Goal: Task Accomplishment & Management: Complete application form

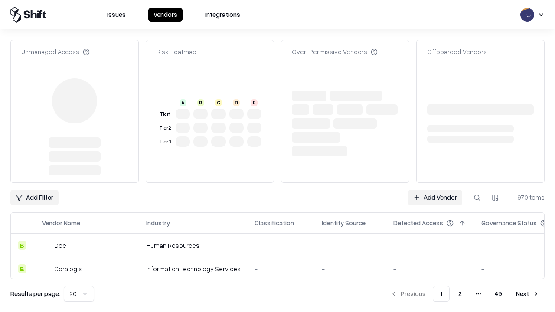
click at [435, 190] on link "Add Vendor" at bounding box center [435, 198] width 54 height 16
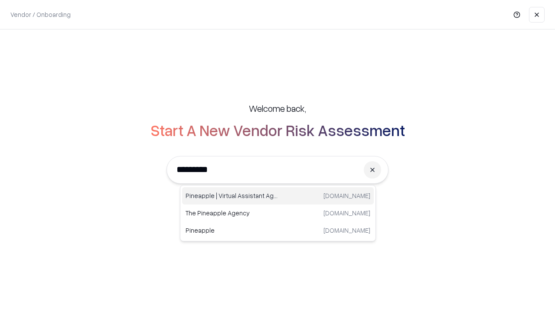
click at [278, 196] on div "Pineapple | Virtual Assistant Agency [DOMAIN_NAME]" at bounding box center [278, 195] width 192 height 17
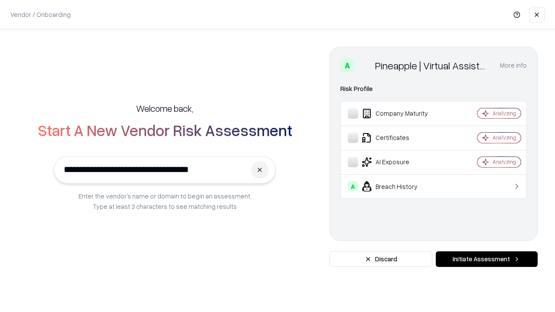
type input "**********"
click at [486, 259] on button "Initiate Assessment" at bounding box center [487, 259] width 102 height 16
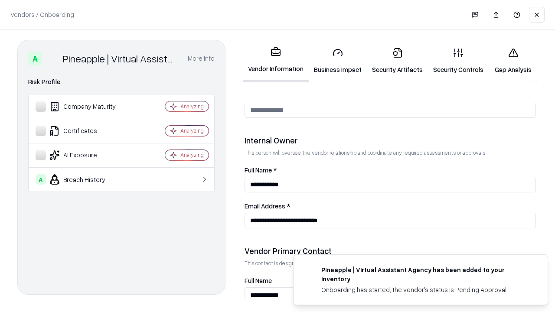
scroll to position [449, 0]
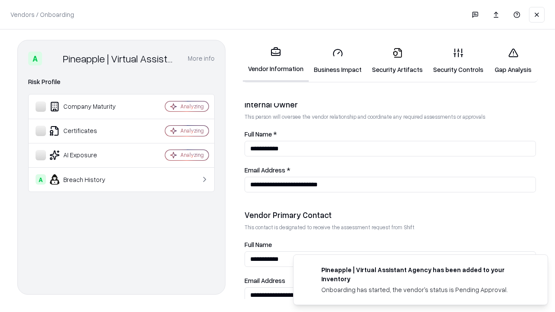
click at [397, 61] on link "Security Artifacts" at bounding box center [397, 61] width 61 height 40
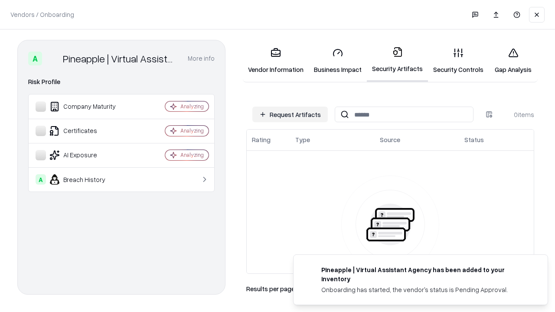
click at [290, 114] on button "Request Artifacts" at bounding box center [289, 115] width 75 height 16
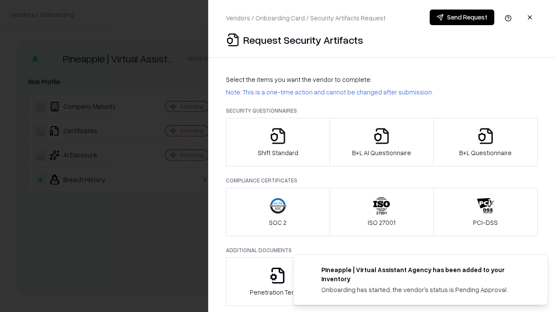
click at [485, 142] on icon "button" at bounding box center [485, 135] width 17 height 17
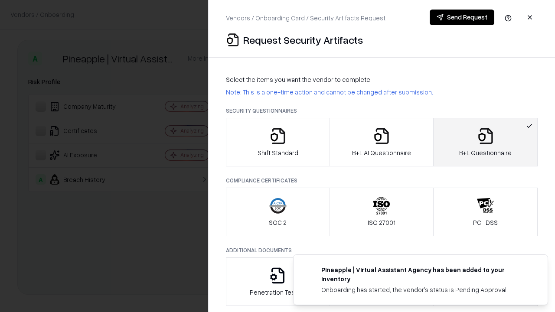
click at [381, 142] on icon "button" at bounding box center [381, 135] width 17 height 17
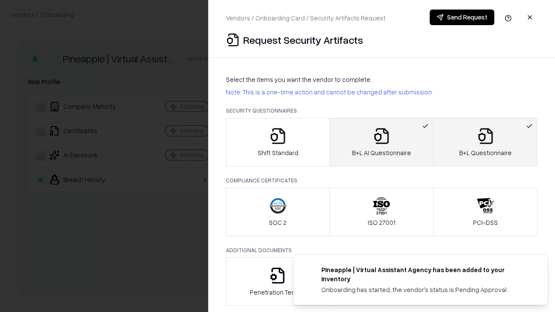
click at [462, 17] on button "Send Request" at bounding box center [461, 18] width 65 height 16
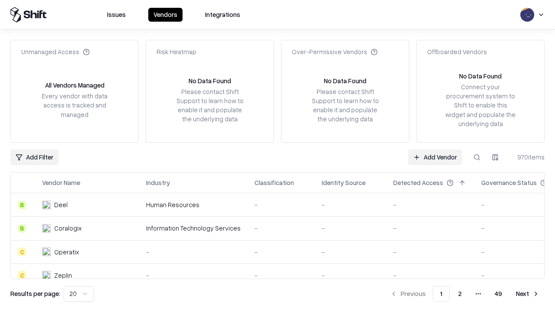
click at [477, 157] on button at bounding box center [477, 158] width 16 height 16
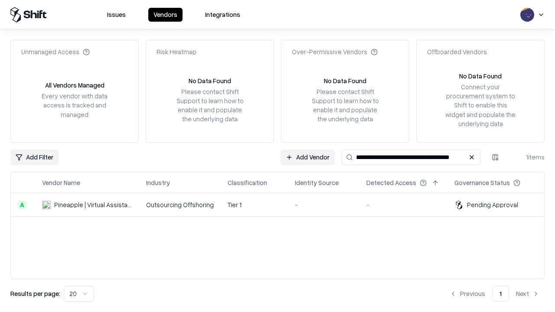
type input "**********"
click at [283, 205] on td "Tier 1" at bounding box center [254, 204] width 67 height 23
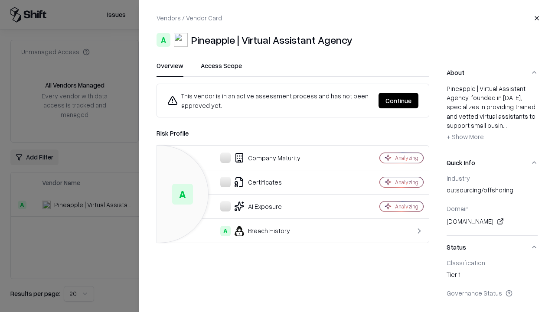
click at [398, 101] on button "Continue" at bounding box center [398, 101] width 40 height 16
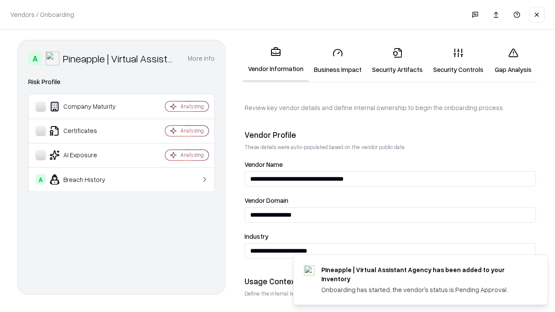
click at [397, 61] on link "Security Artifacts" at bounding box center [397, 61] width 61 height 40
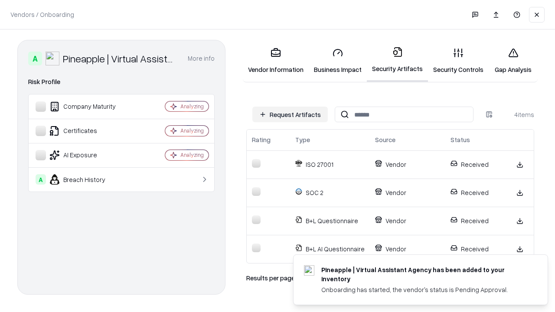
click at [513, 61] on link "Gap Analysis" at bounding box center [512, 61] width 49 height 40
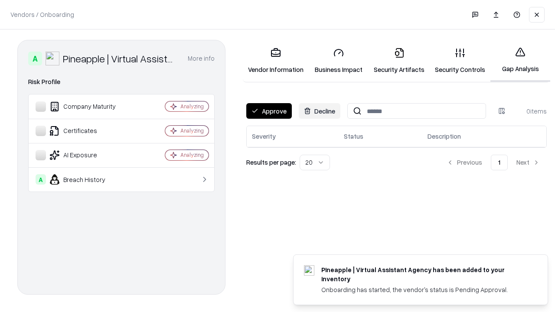
click at [269, 111] on button "Approve" at bounding box center [269, 111] width 46 height 16
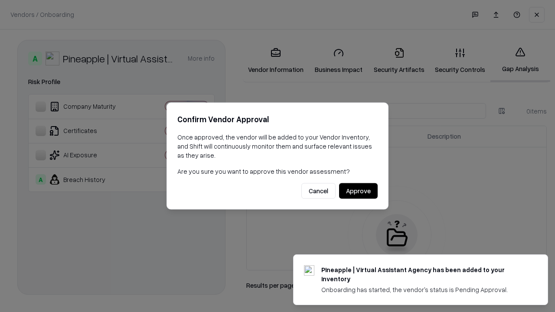
click at [358, 191] on button "Approve" at bounding box center [358, 191] width 39 height 16
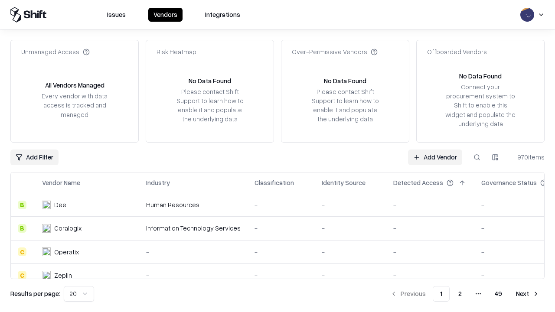
type input "**********"
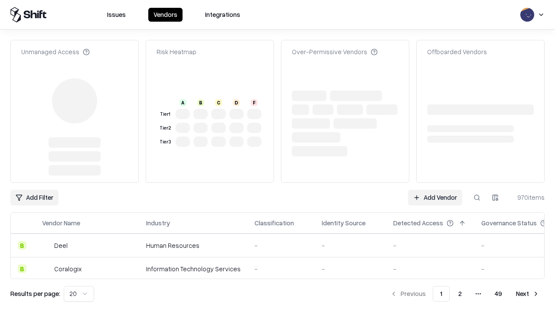
click at [435, 190] on link "Add Vendor" at bounding box center [435, 198] width 54 height 16
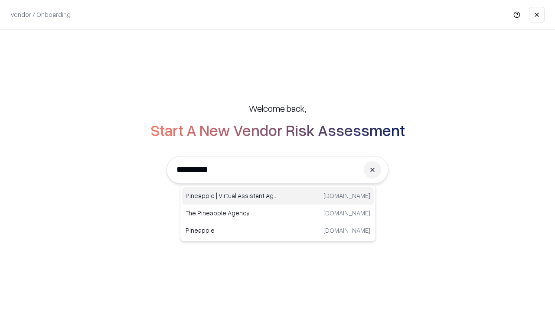
click at [278, 196] on div "Pineapple | Virtual Assistant Agency [DOMAIN_NAME]" at bounding box center [278, 195] width 192 height 17
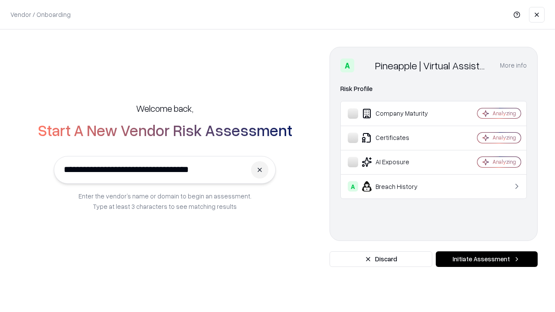
type input "**********"
click at [486, 259] on button "Initiate Assessment" at bounding box center [487, 259] width 102 height 16
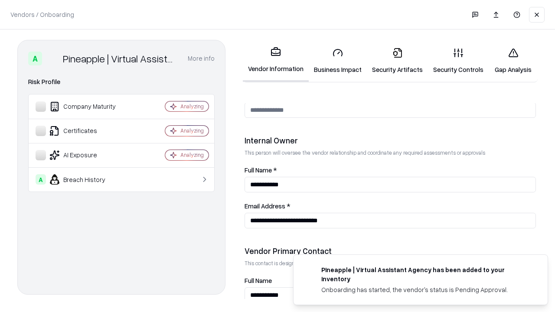
scroll to position [449, 0]
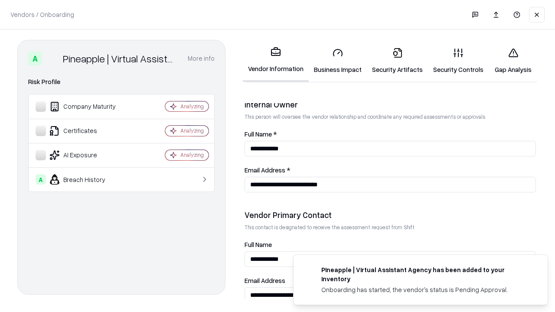
click at [513, 61] on link "Gap Analysis" at bounding box center [512, 61] width 49 height 40
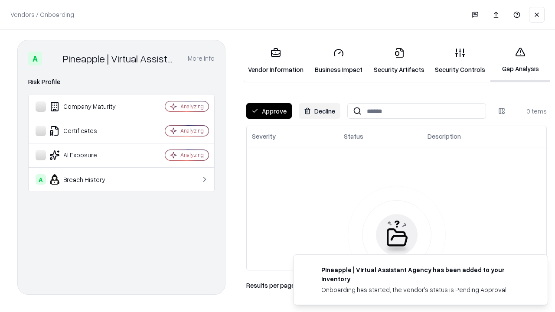
click at [269, 111] on button "Approve" at bounding box center [269, 111] width 46 height 16
